Goal: Check status: Check status

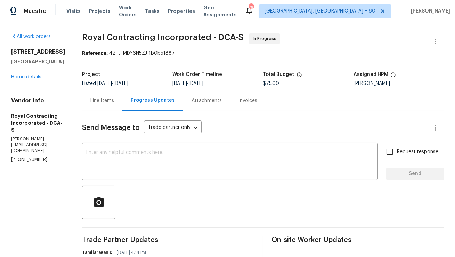
click at [118, 104] on div "Line Items" at bounding box center [102, 100] width 40 height 21
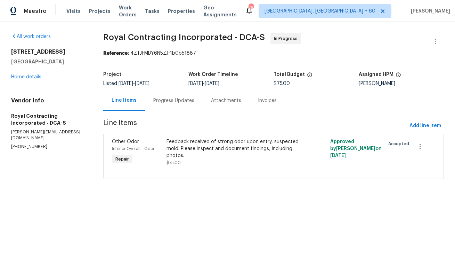
click at [178, 105] on div "Progress Updates" at bounding box center [174, 100] width 58 height 21
